Goal: Find specific page/section: Find specific page/section

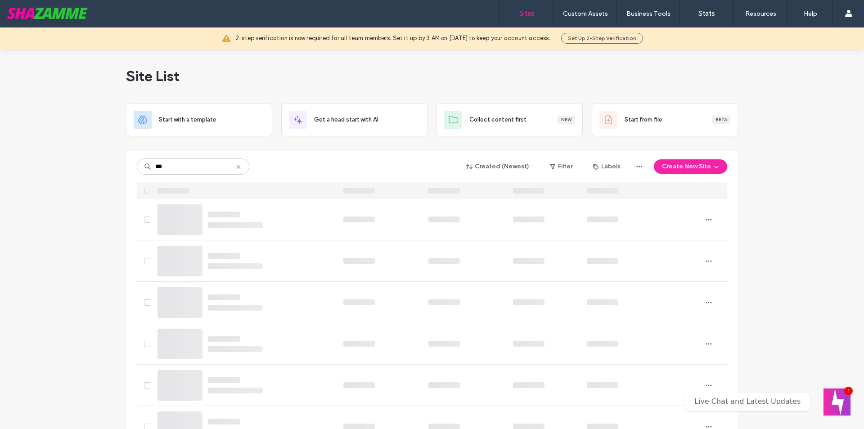
type input "***"
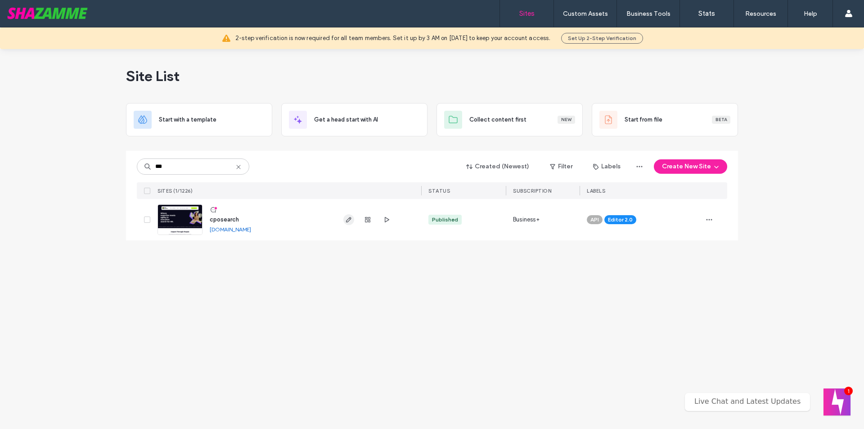
click at [346, 220] on icon "button" at bounding box center [348, 219] width 7 height 7
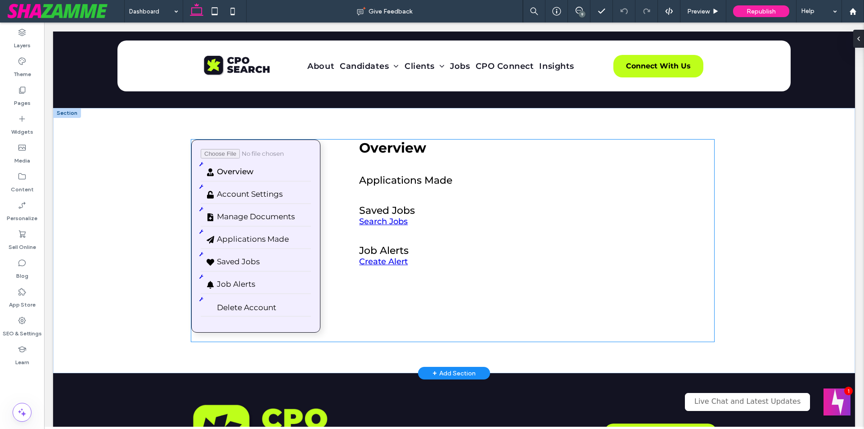
click at [347, 339] on div "Delete Overview Account Settings Manage Documents Applications Made Saved Jobs …" at bounding box center [452, 241] width 523 height 202
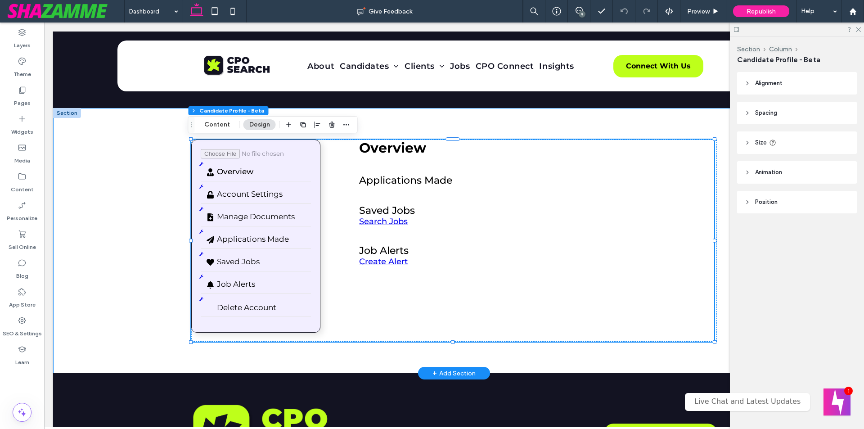
click at [346, 347] on div "Delete Overview Account Settings Manage Documents Applications Made Saved Jobs …" at bounding box center [454, 240] width 540 height 265
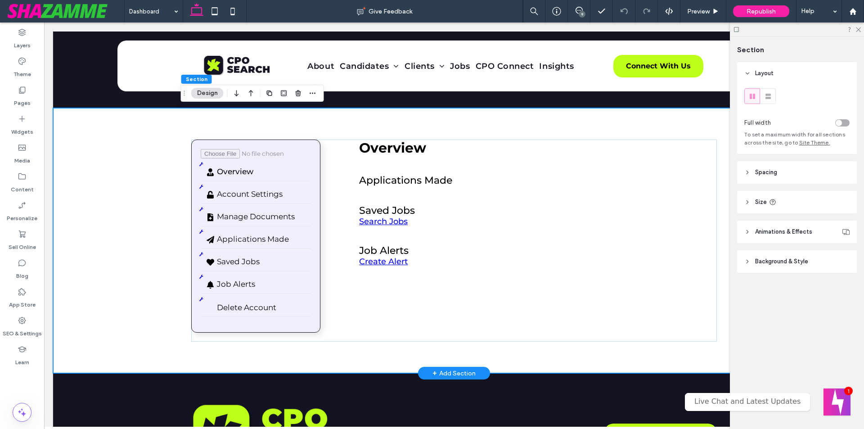
click at [97, 152] on div "Delete Overview Account Settings Manage Documents Applications Made Saved Jobs …" at bounding box center [454, 240] width 802 height 265
click at [26, 106] on label "Pages" at bounding box center [22, 101] width 17 height 13
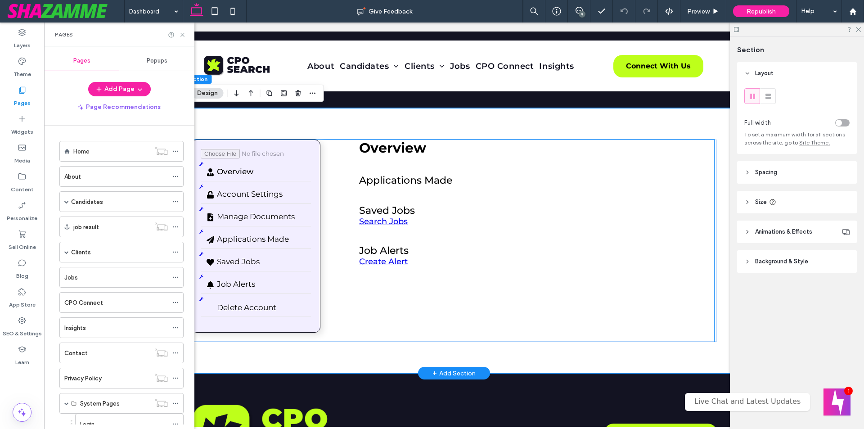
click at [410, 254] on div "Job Alerts" at bounding box center [532, 250] width 346 height 12
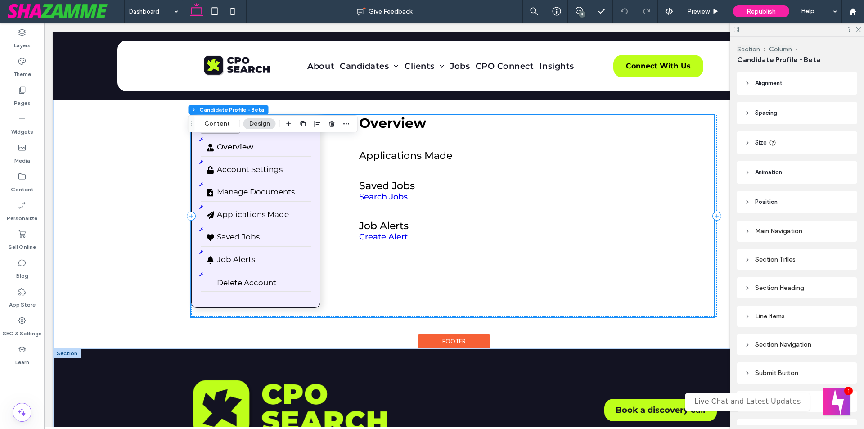
scroll to position [135, 0]
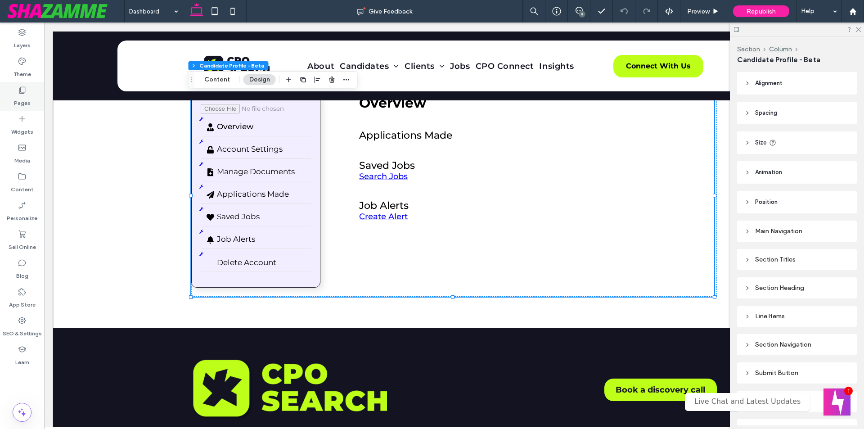
click at [34, 100] on div "Pages" at bounding box center [22, 96] width 44 height 29
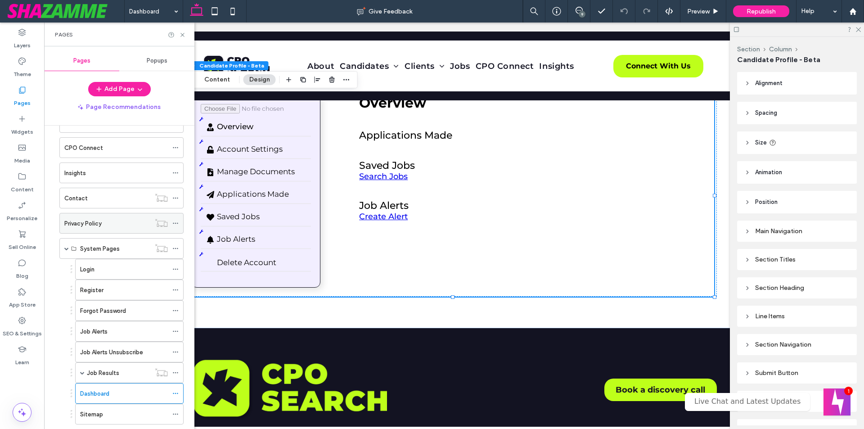
scroll to position [198, 0]
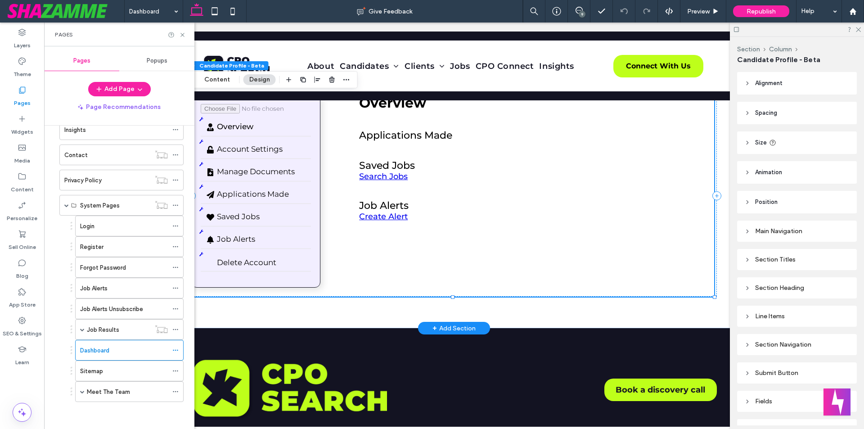
click at [344, 198] on div "Delete Overview Account Settings Manage Documents Applications Made Saved Jobs …" at bounding box center [452, 196] width 523 height 202
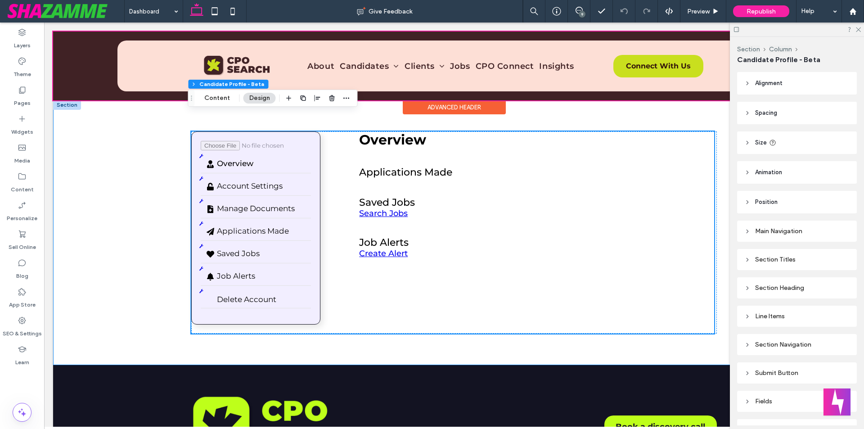
scroll to position [45, 0]
